Goal: Use online tool/utility

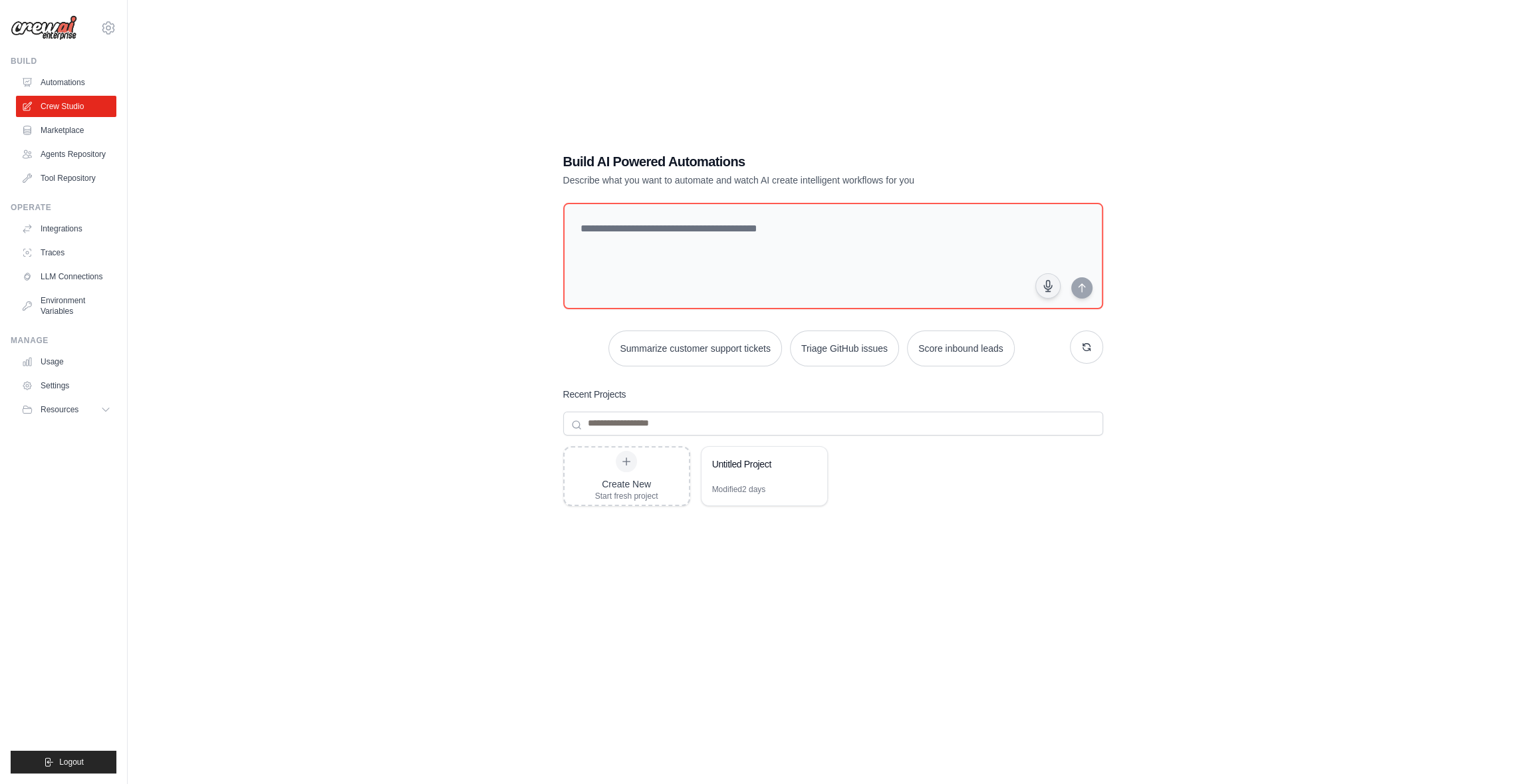
click at [361, 270] on div "Build AI Powered Automations Describe what you want to automate and watch AI cr…" at bounding box center [833, 405] width 1368 height 784
click at [719, 486] on div "Modified 2 days" at bounding box center [738, 489] width 54 height 10
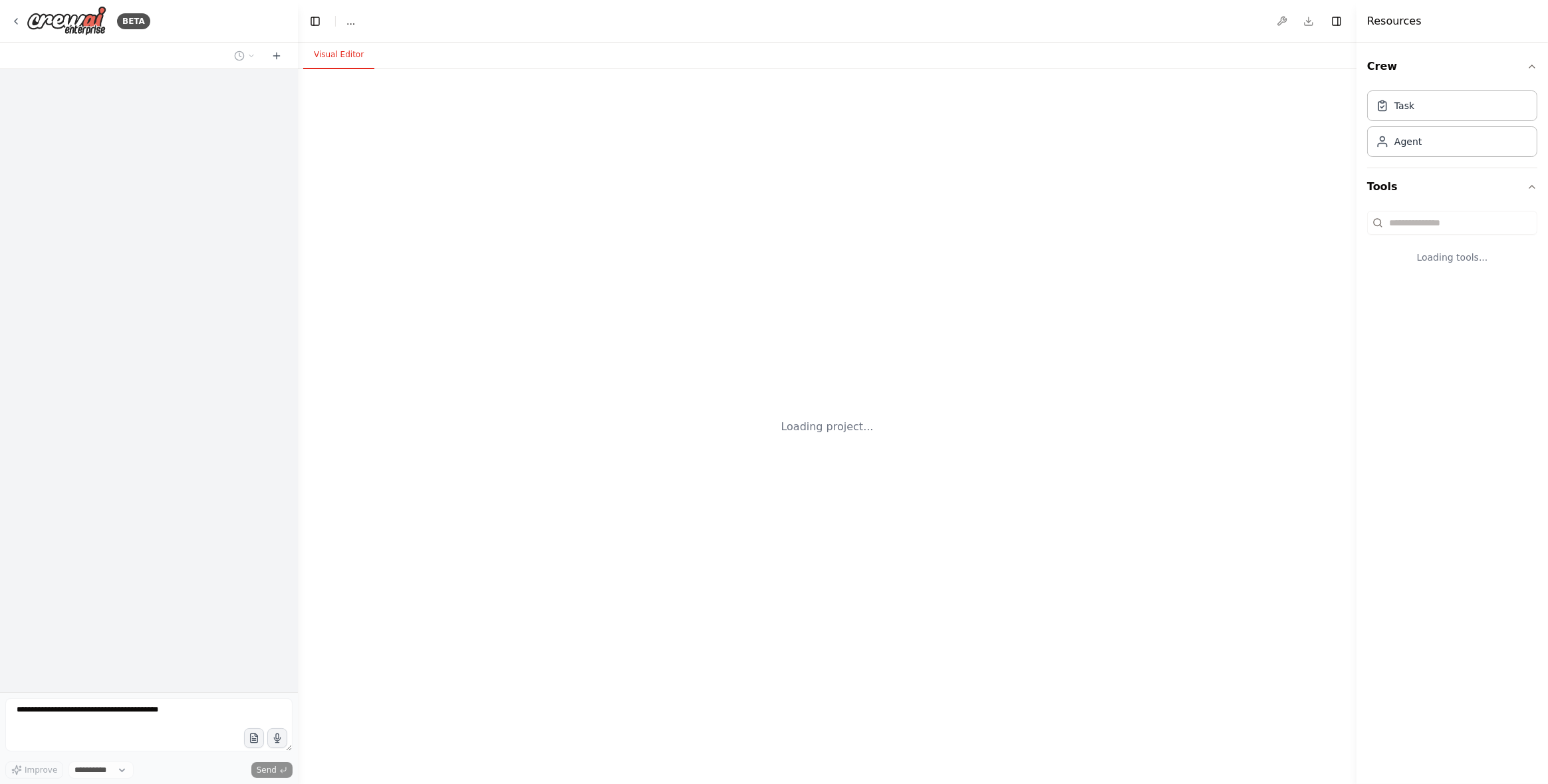
select select "****"
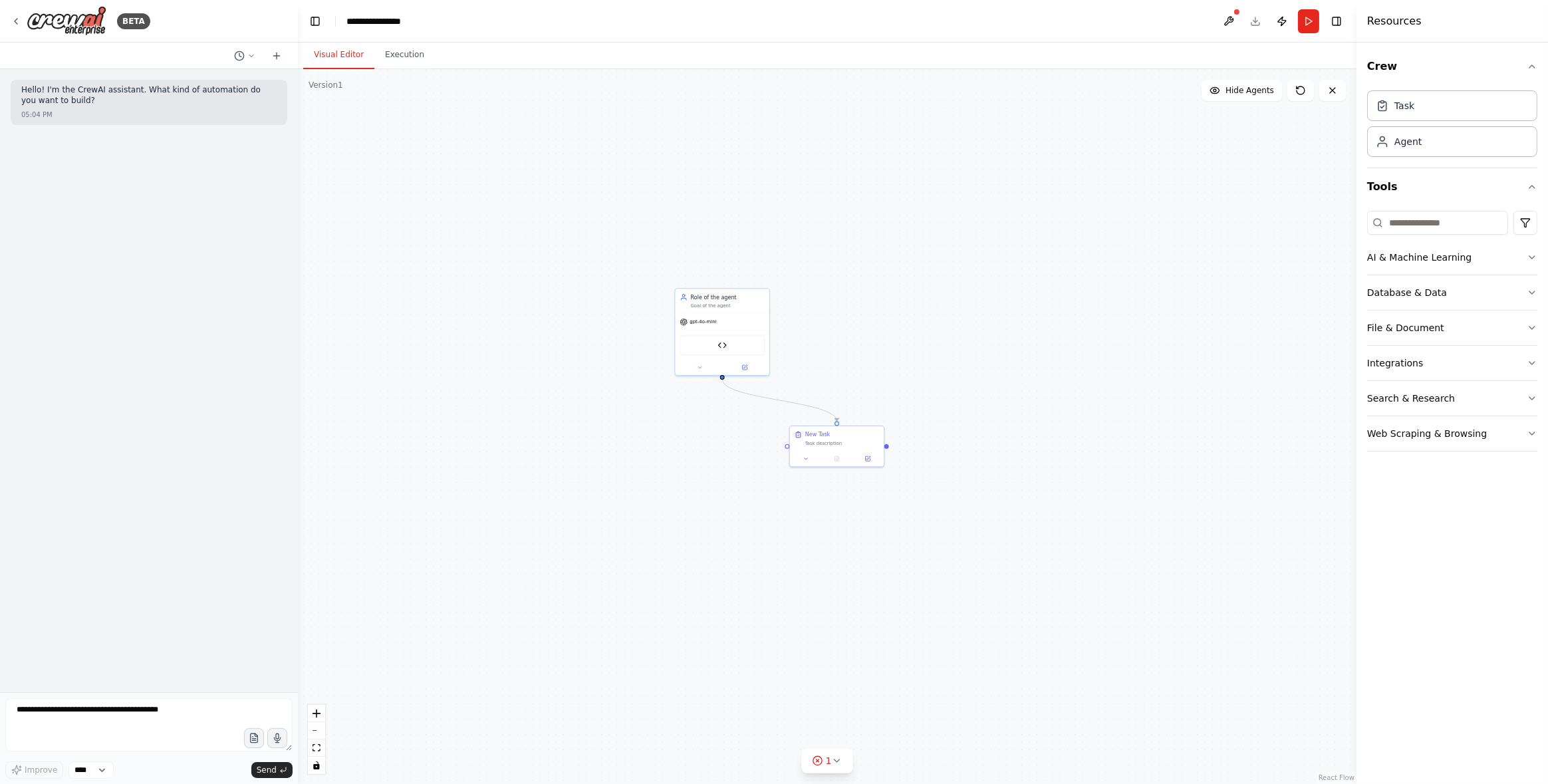
drag, startPoint x: 1159, startPoint y: 506, endPoint x: 868, endPoint y: 268, distance: 375.9
click at [868, 268] on div ".deletable-edge-delete-btn { width: 20px; height: 20px; border: 0px solid #ffff…" at bounding box center [827, 427] width 1059 height 715
click at [1415, 154] on div "Agent" at bounding box center [1452, 141] width 170 height 31
click at [1417, 147] on div "Agent" at bounding box center [1452, 141] width 170 height 31
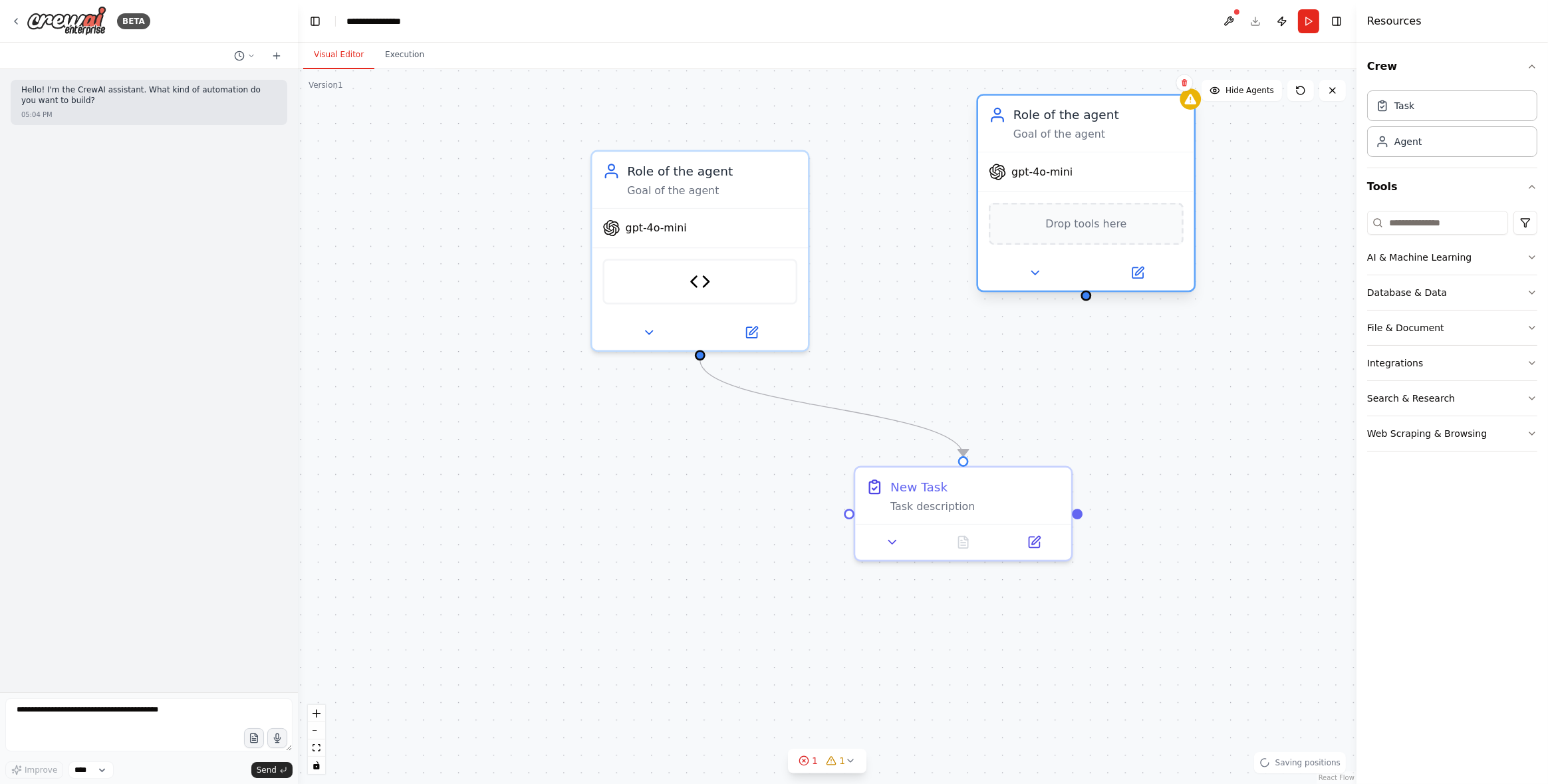
drag, startPoint x: 1072, startPoint y: 229, endPoint x: 1072, endPoint y: 127, distance: 102.0
click at [1068, 119] on div "Role of the agent Goal of the agent" at bounding box center [1098, 124] width 170 height 35
click at [1023, 175] on span "gpt-4o-mini" at bounding box center [1042, 172] width 61 height 14
click at [1025, 175] on span "gpt-4o-mini" at bounding box center [1042, 172] width 61 height 14
click at [1140, 272] on icon at bounding box center [1138, 273] width 10 height 10
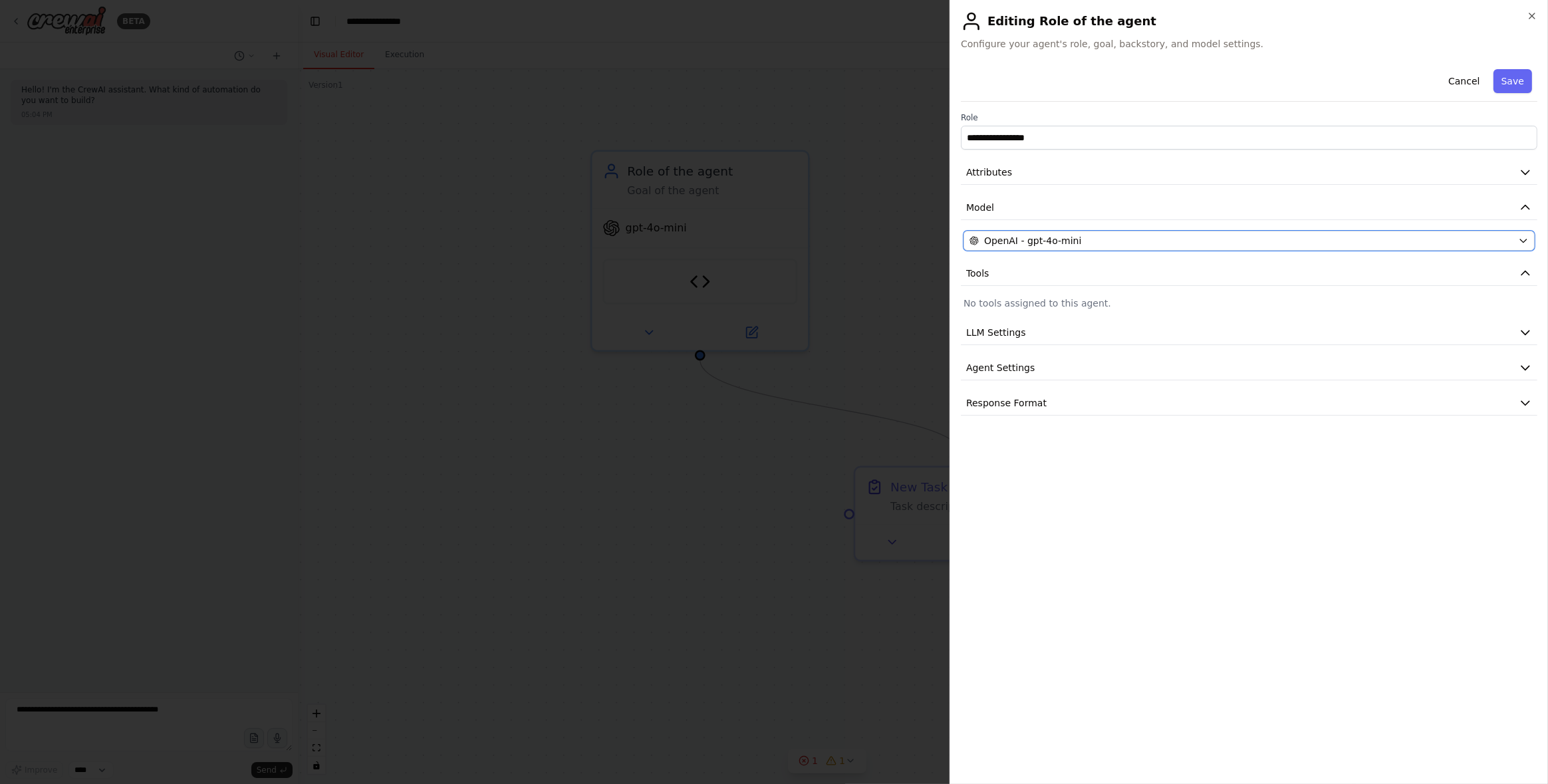
click at [1036, 241] on span "OpenAI - gpt-4o-mini" at bounding box center [1033, 241] width 97 height 13
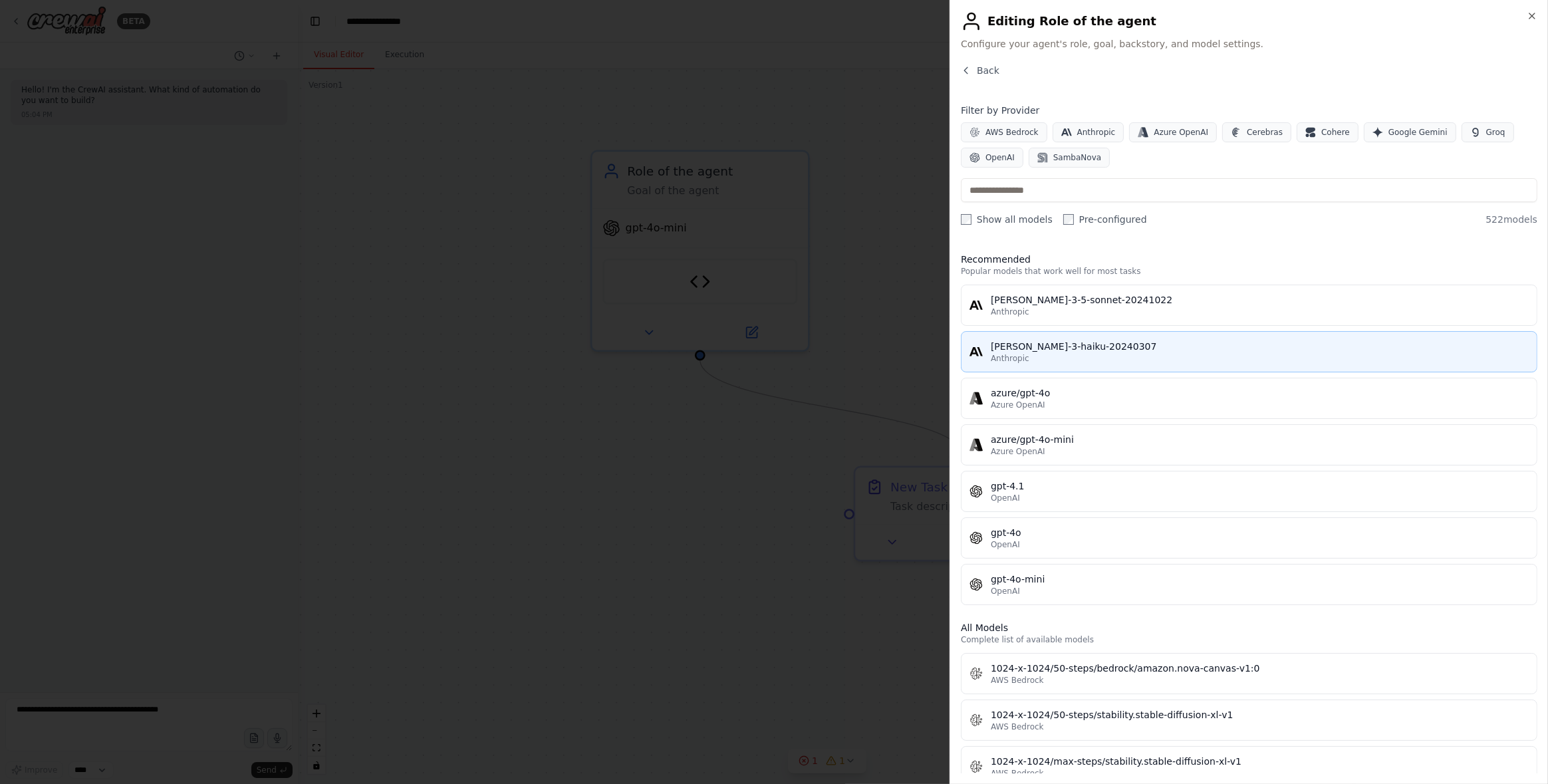
click at [1039, 348] on div "[PERSON_NAME]-3-haiku-20240307" at bounding box center [1260, 346] width 538 height 13
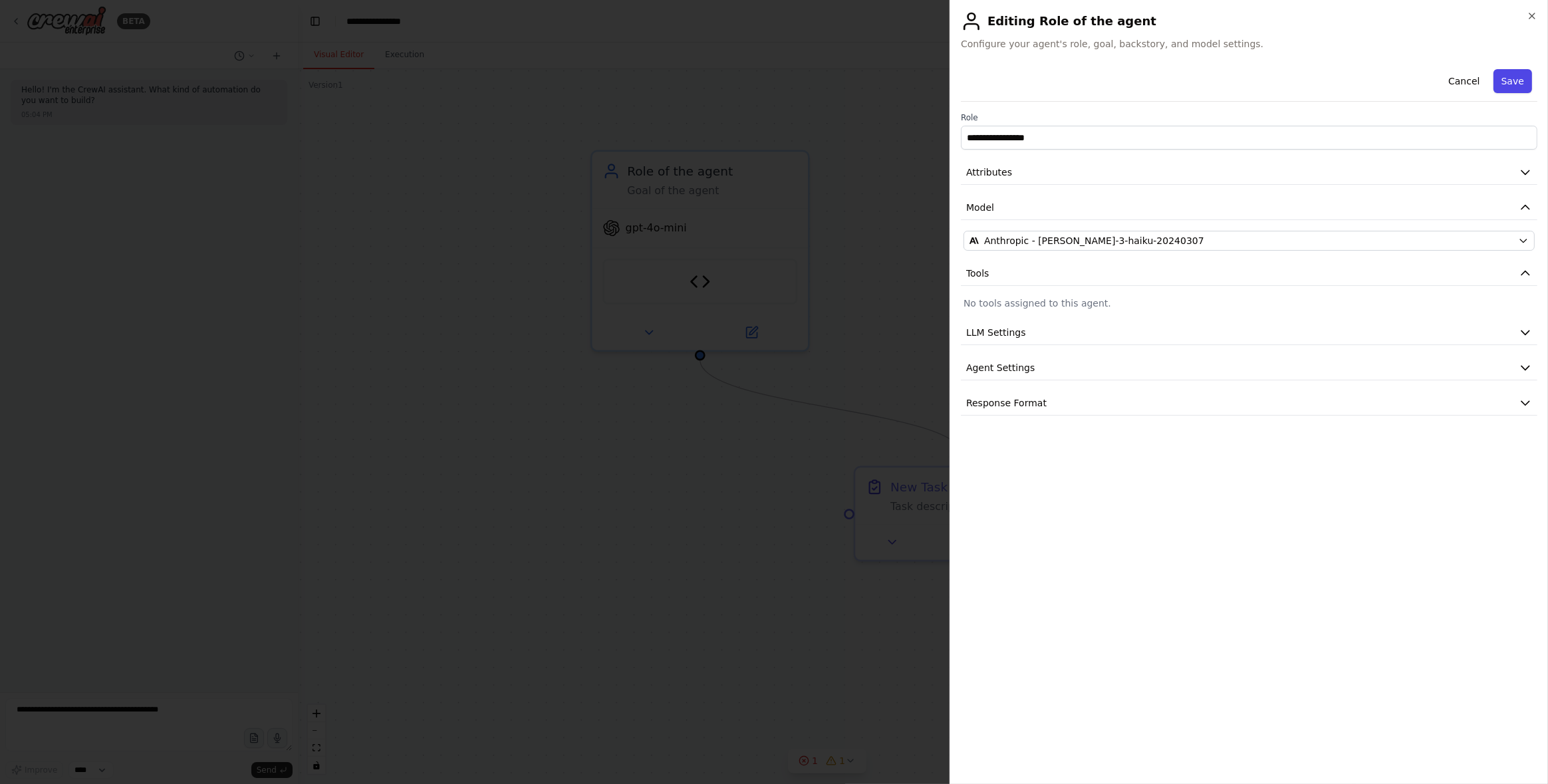
click at [1521, 77] on button "Save" at bounding box center [1513, 81] width 38 height 24
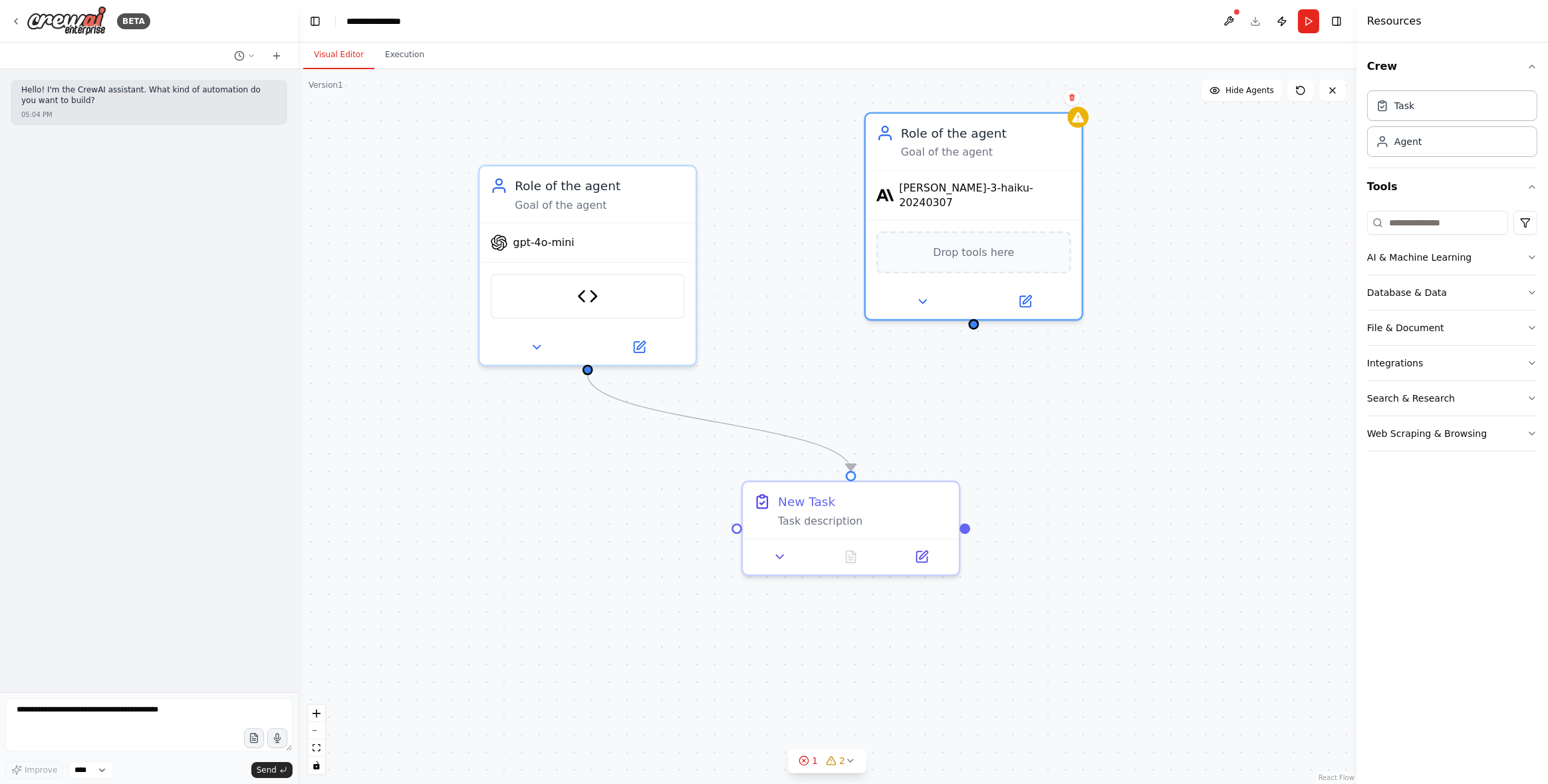
drag, startPoint x: 1089, startPoint y: 301, endPoint x: 976, endPoint y: 316, distance: 114.0
click at [976, 316] on div ".deletable-edge-delete-btn { width: 20px; height: 20px; border: 0px solid #ffff…" at bounding box center [827, 427] width 1059 height 715
drag, startPoint x: 973, startPoint y: 312, endPoint x: 860, endPoint y: 470, distance: 194.2
click at [860, 470] on div ".deletable-edge-delete-btn { width: 20px; height: 20px; border: 0px solid #ffff…" at bounding box center [827, 427] width 1059 height 715
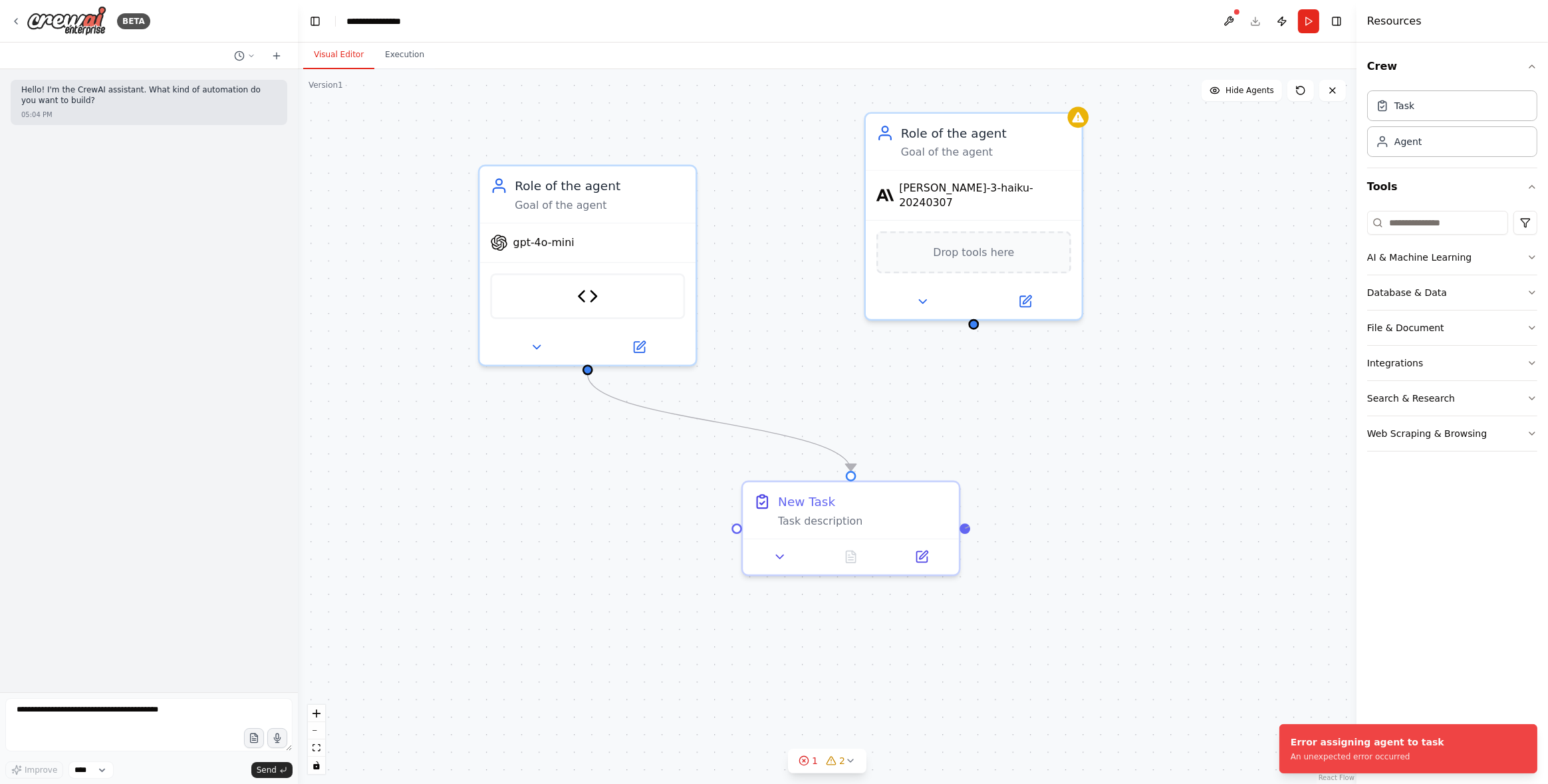
click at [969, 527] on div ".deletable-edge-delete-btn { width: 20px; height: 20px; border: 0px solid #ffff…" at bounding box center [827, 427] width 1059 height 715
drag, startPoint x: 964, startPoint y: 527, endPoint x: 975, endPoint y: 314, distance: 213.3
click at [975, 314] on div ".deletable-edge-delete-btn { width: 20px; height: 20px; border: 0px solid #ffff…" at bounding box center [827, 427] width 1059 height 715
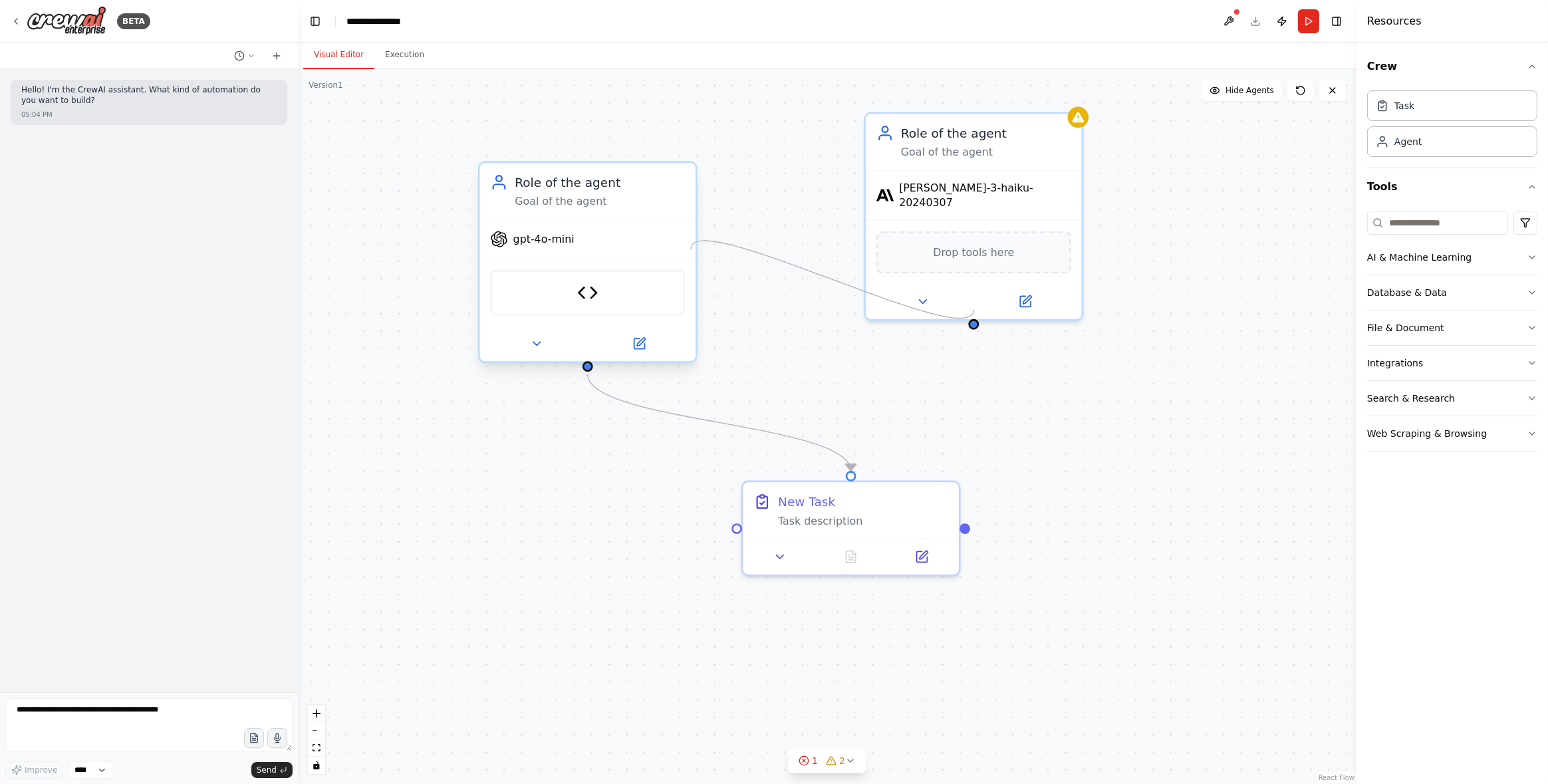
drag, startPoint x: 973, startPoint y: 315, endPoint x: 691, endPoint y: 249, distance: 289.6
click at [691, 249] on div "Role of the agent Goal of the agent gpt-4o-mini CodeDocsSearchTool New Task Tas…" at bounding box center [475, 74] width 1398 height 942
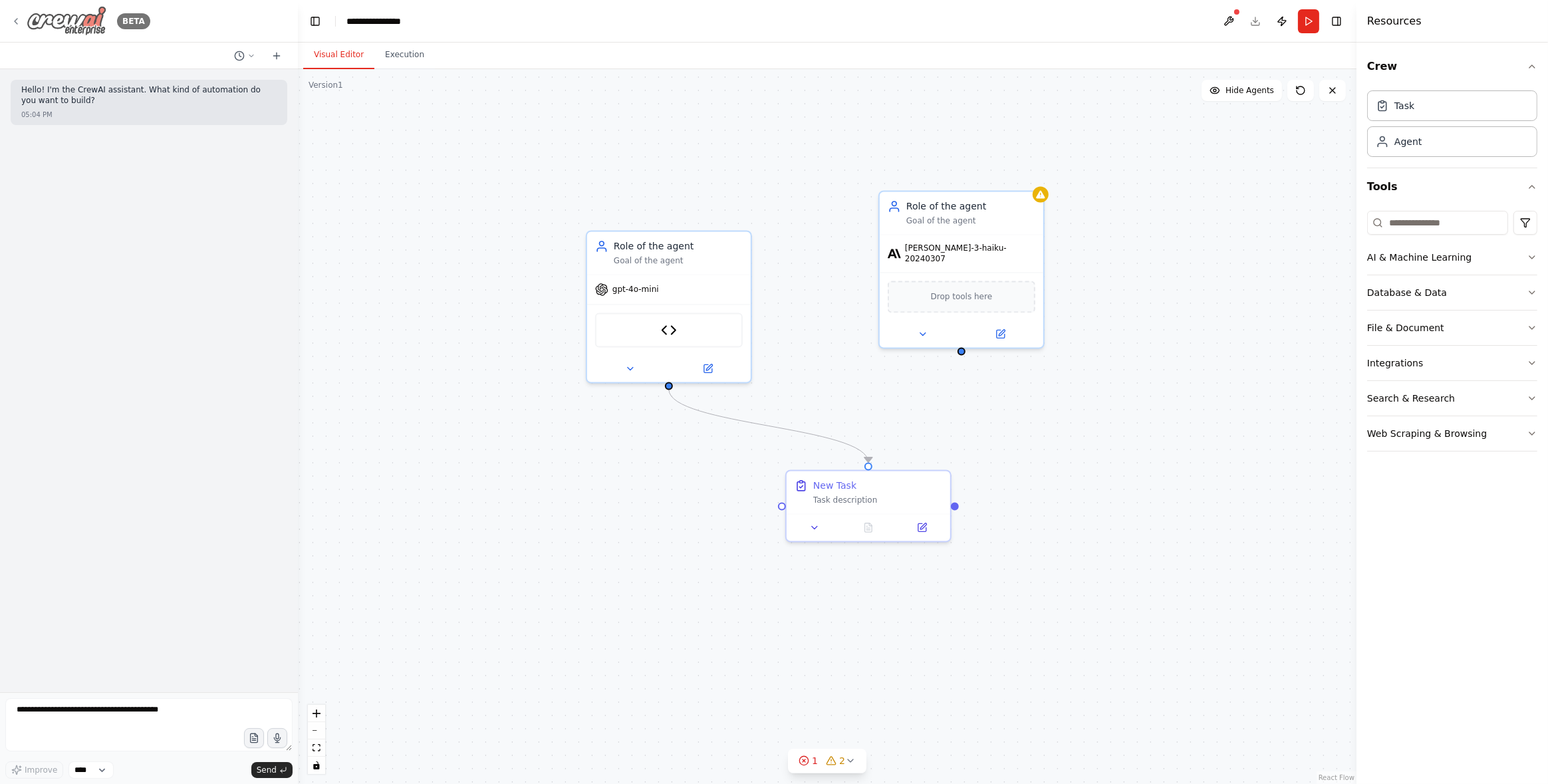
click at [81, 24] on img at bounding box center [66, 21] width 80 height 30
